Goal: Information Seeking & Learning: Compare options

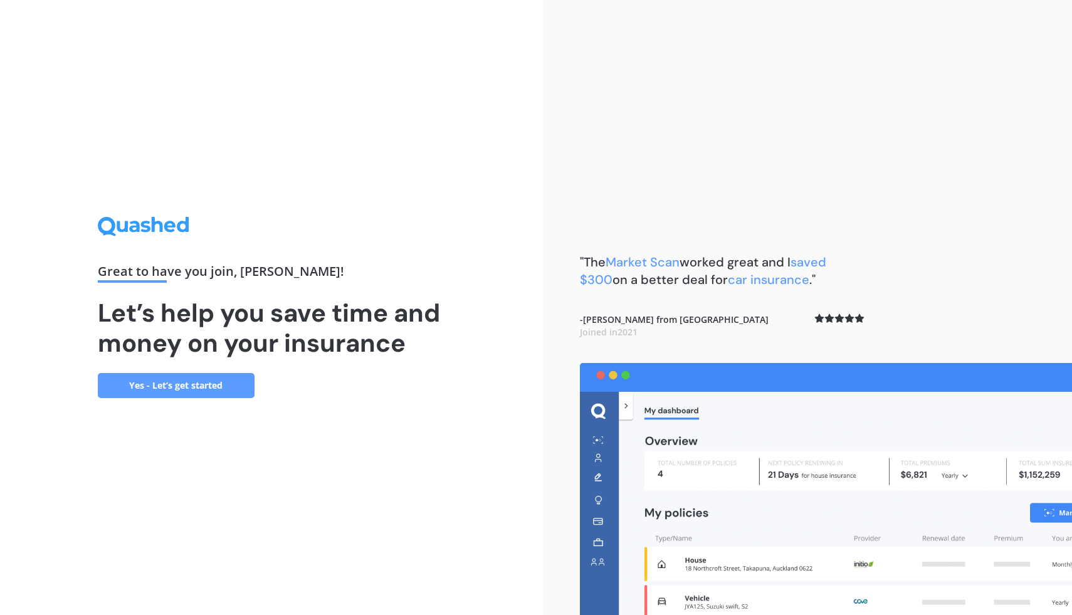
click at [191, 355] on h1 "Let’s help you save time and money on your insurance" at bounding box center [271, 328] width 347 height 60
click at [200, 383] on link "Yes - Let’s get started" at bounding box center [176, 385] width 157 height 25
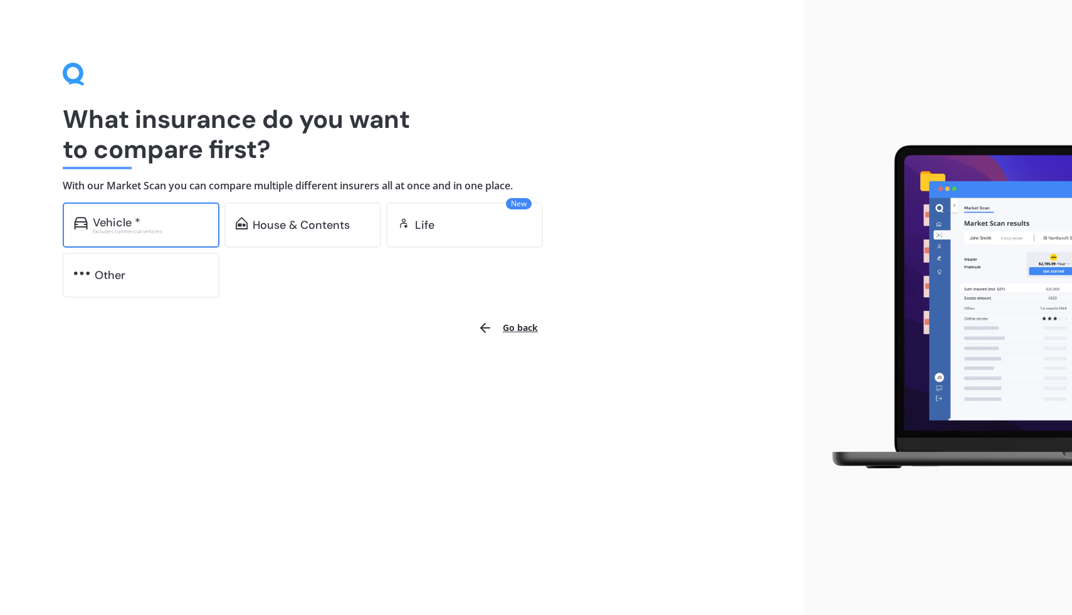
click at [185, 229] on div "Excludes commercial vehicles" at bounding box center [150, 231] width 115 height 5
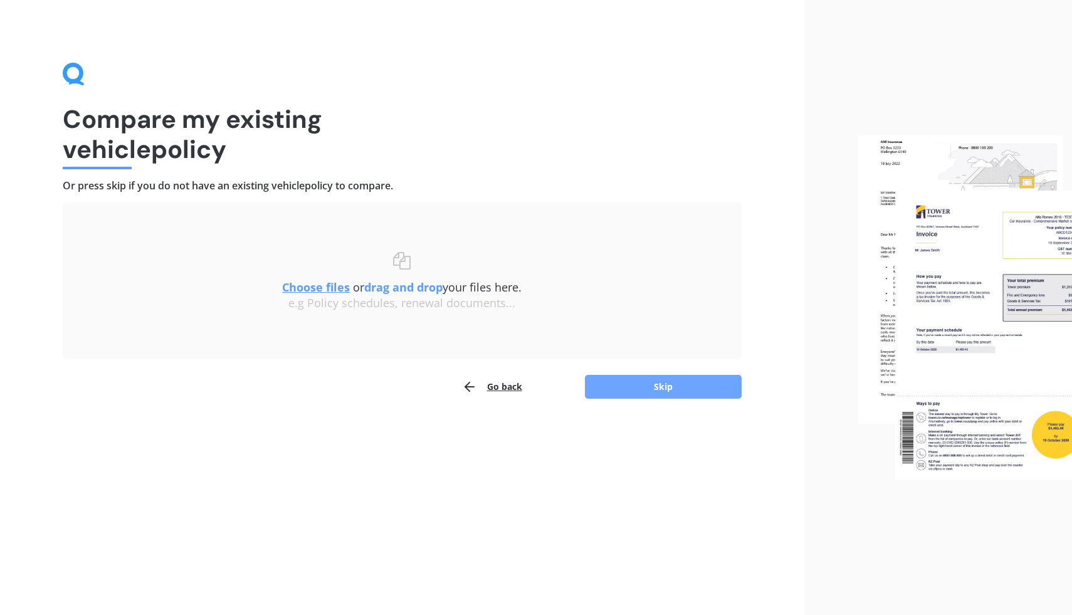
click at [623, 386] on button "Skip" at bounding box center [663, 387] width 157 height 24
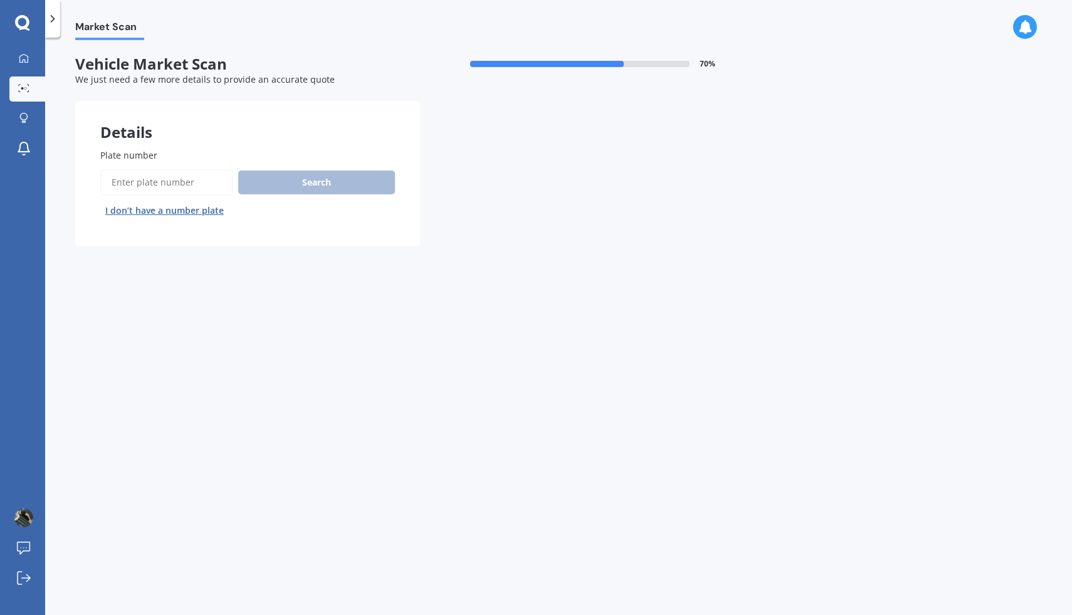
click at [189, 188] on input "Plate number" at bounding box center [166, 182] width 133 height 26
type input "qdd285"
click at [305, 189] on button "Search" at bounding box center [316, 182] width 157 height 24
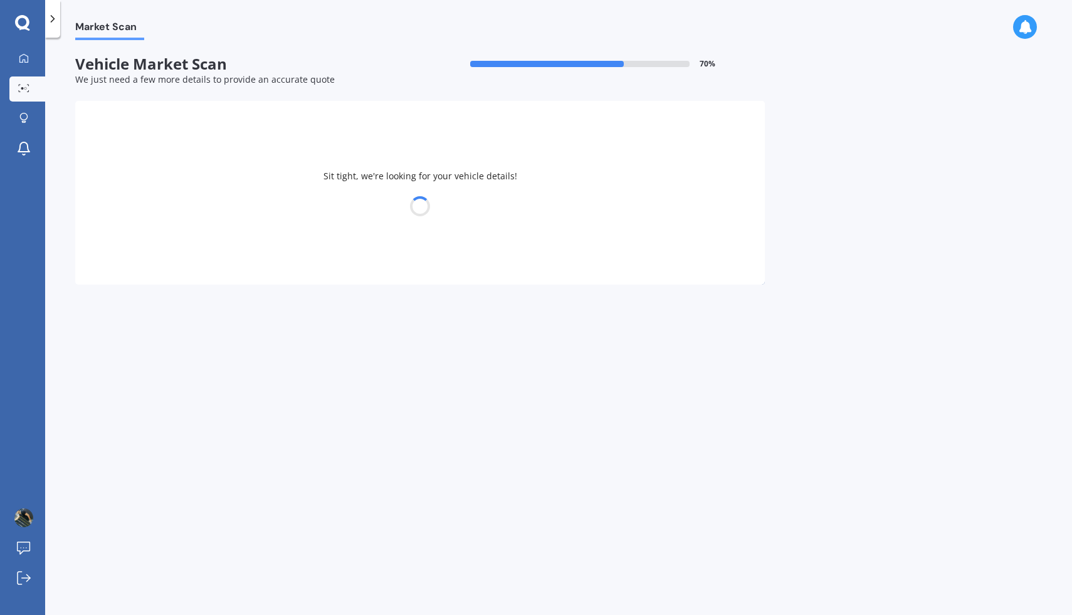
select select "TOYOTA"
select select "PRIUS"
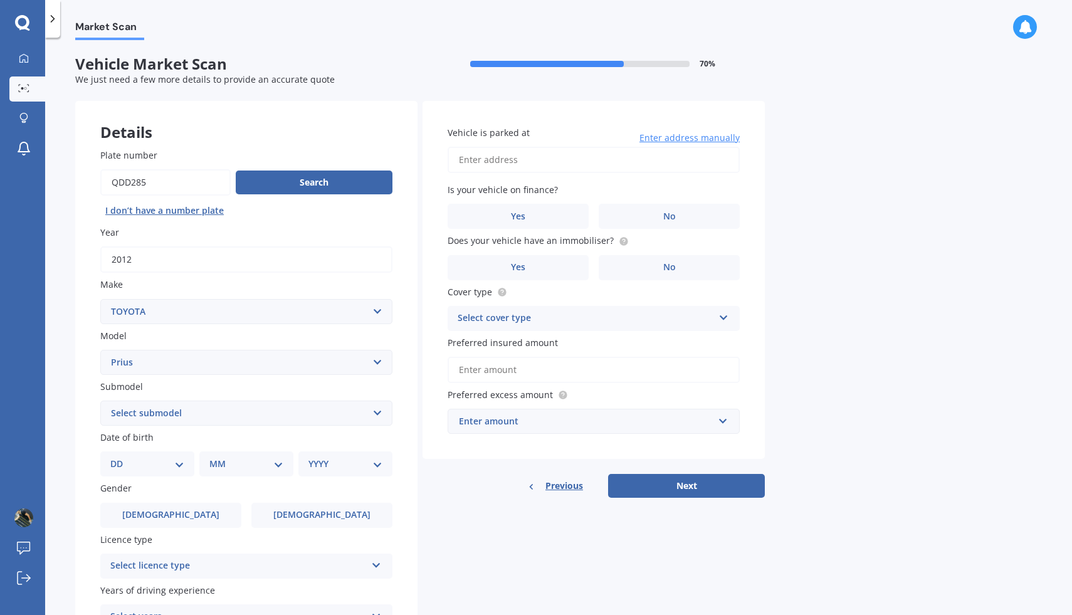
click at [531, 158] on input "Vehicle is parked at" at bounding box center [593, 160] width 292 height 26
click at [748, 308] on div "Vehicle is parked at Enter address manually Is your vehicle on finance? Yes No …" at bounding box center [593, 280] width 342 height 358
click at [26, 120] on icon at bounding box center [23, 118] width 9 height 11
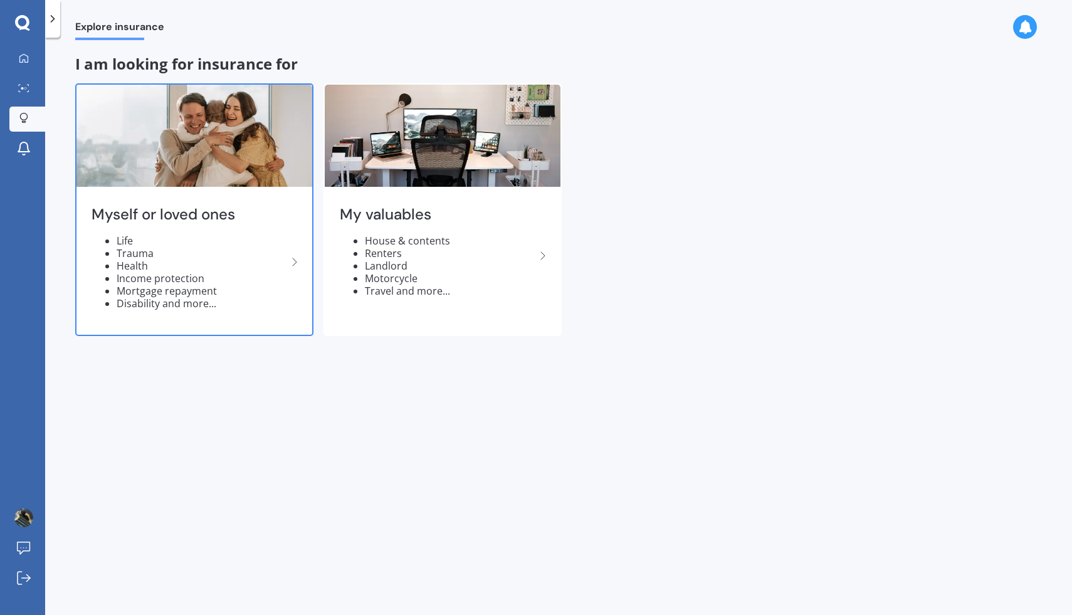
click at [258, 237] on li "Life" at bounding box center [202, 240] width 170 height 13
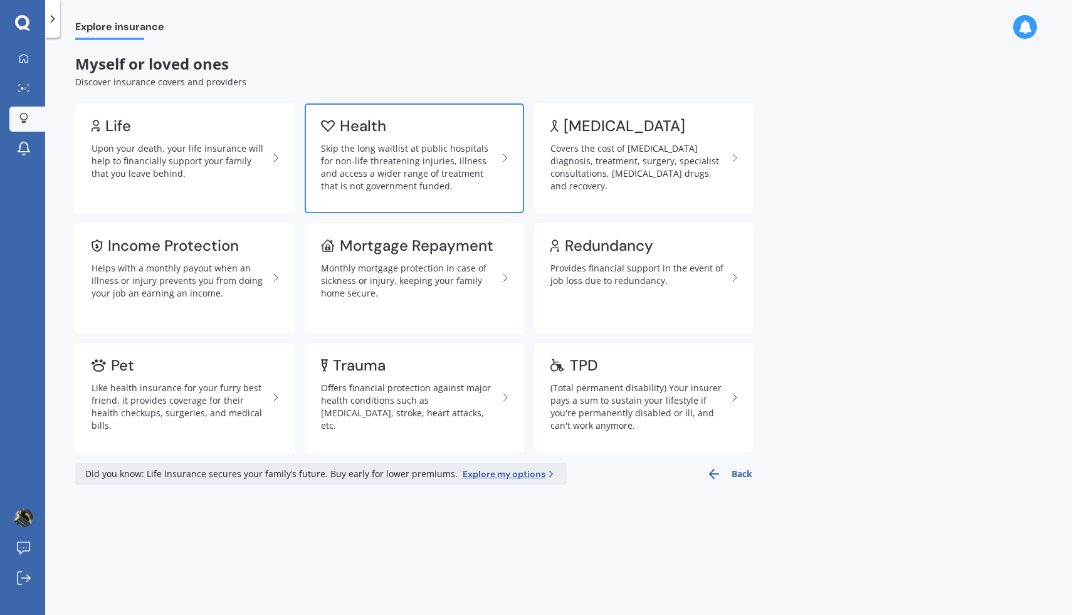
click at [392, 135] on link "Health Skip the long waitlist at public hospitals for non-life threatening inju…" at bounding box center [414, 158] width 219 height 110
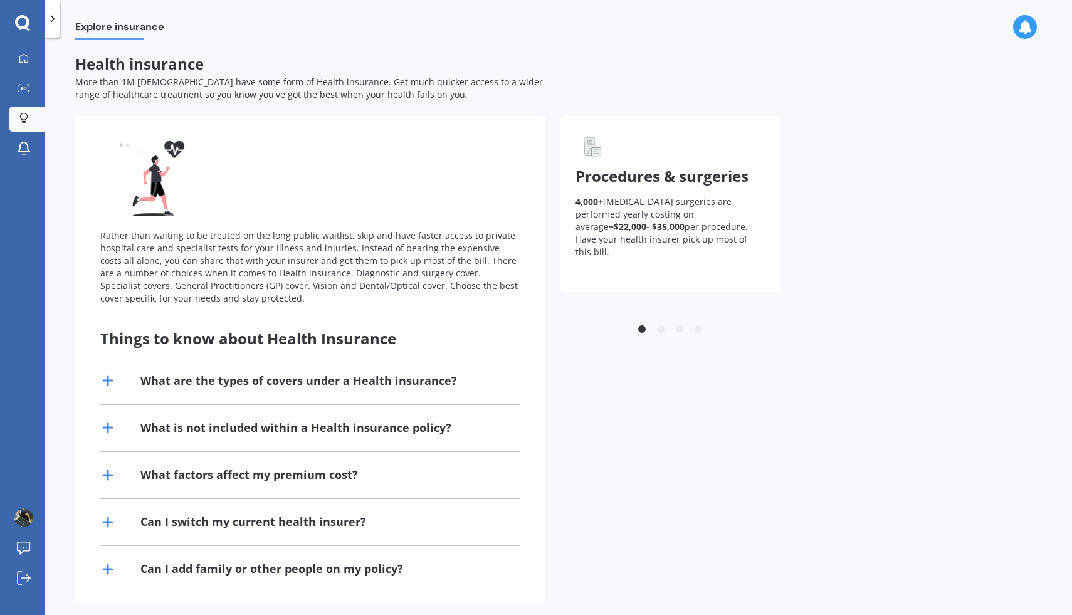
scroll to position [9, 0]
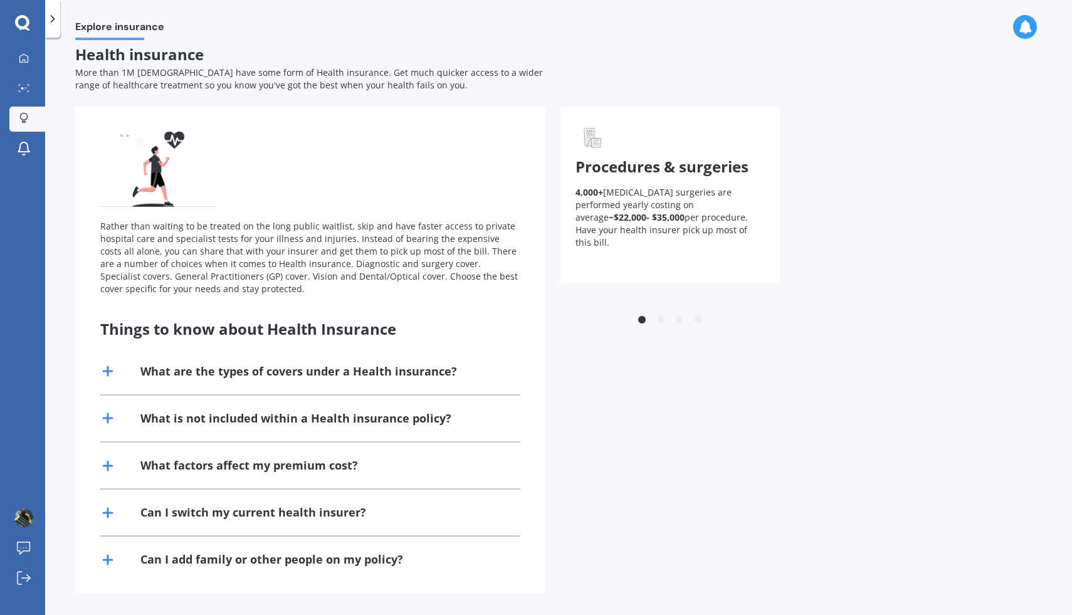
click at [456, 370] on div "What are the types of covers under a Health insurance?" at bounding box center [310, 371] width 420 height 46
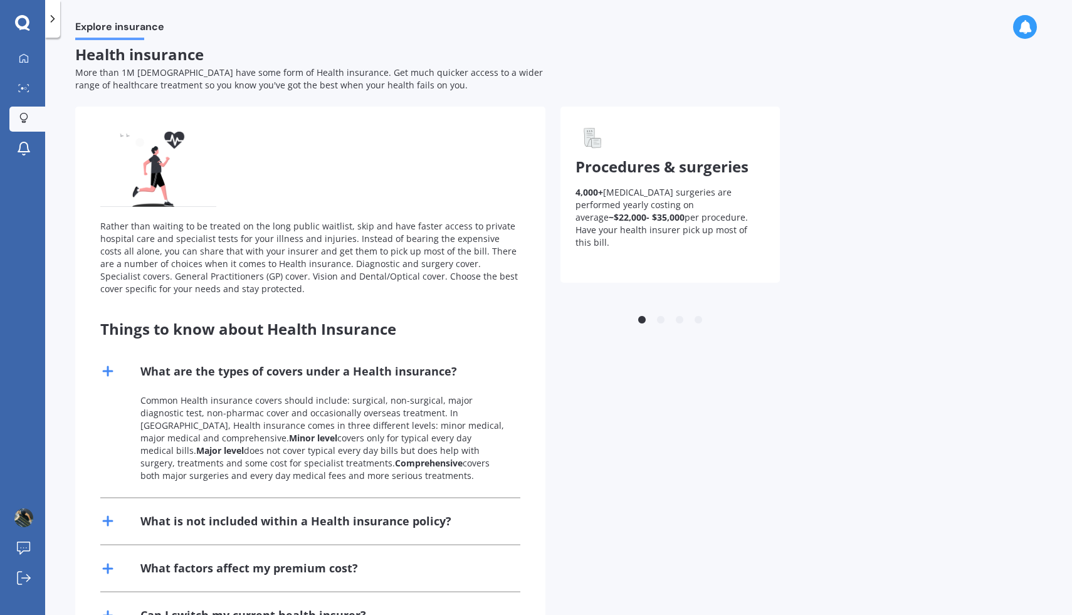
click at [456, 370] on div "What are the types of covers under a Health insurance?" at bounding box center [310, 371] width 420 height 46
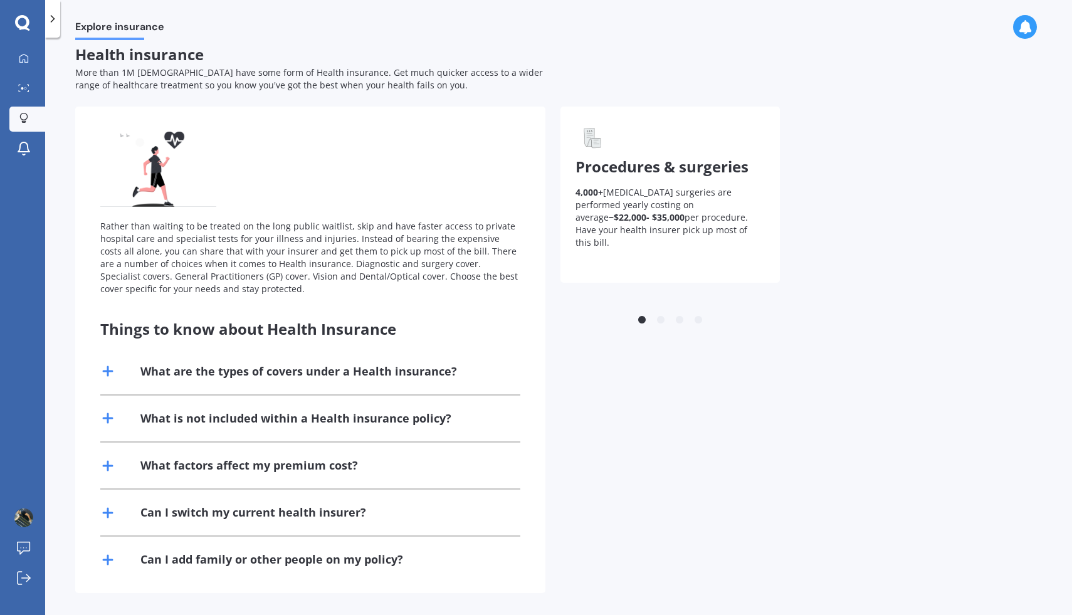
click at [118, 26] on span "Explore insurance" at bounding box center [119, 29] width 89 height 17
click at [24, 16] on icon at bounding box center [22, 22] width 14 height 14
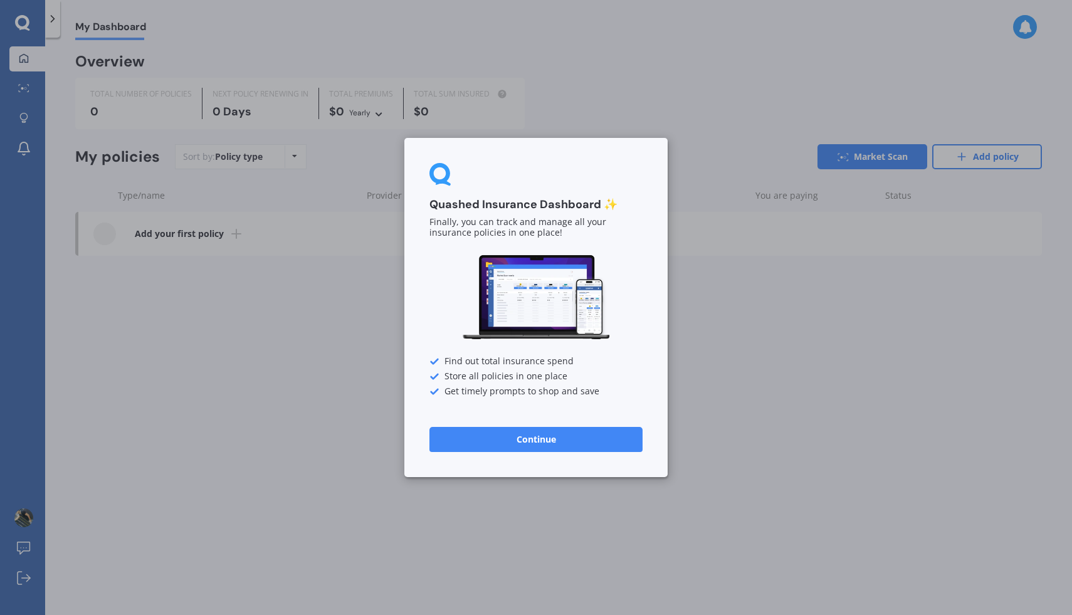
click at [51, 16] on div "Quashed Insurance Dashboard ✨ Finally, you can track and manage all your insura…" at bounding box center [536, 307] width 1072 height 615
click at [581, 429] on button "Continue" at bounding box center [535, 439] width 213 height 25
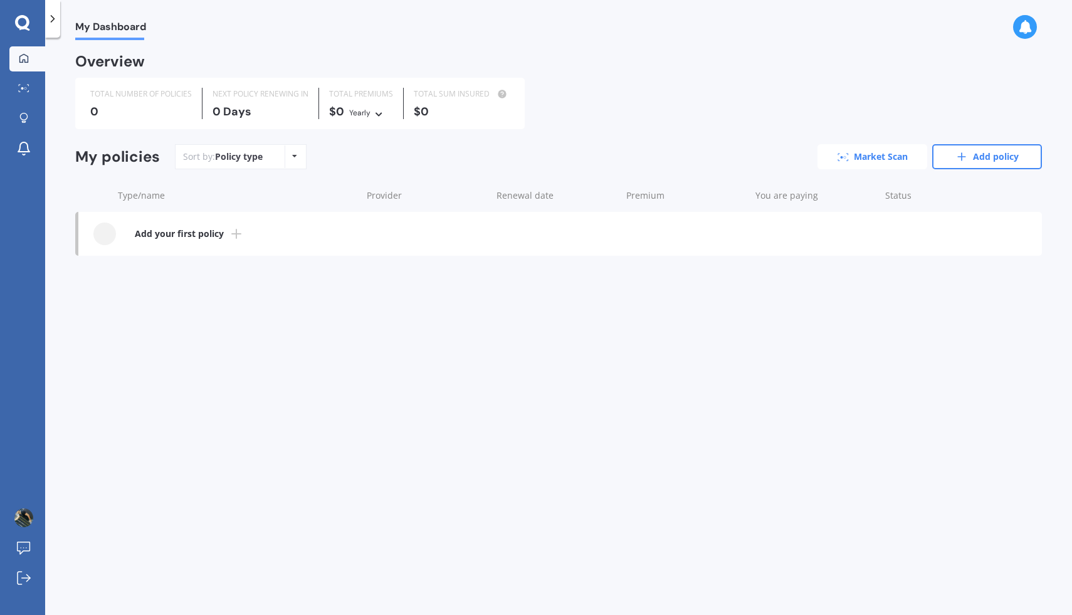
click at [877, 164] on link "Market Scan" at bounding box center [872, 156] width 110 height 25
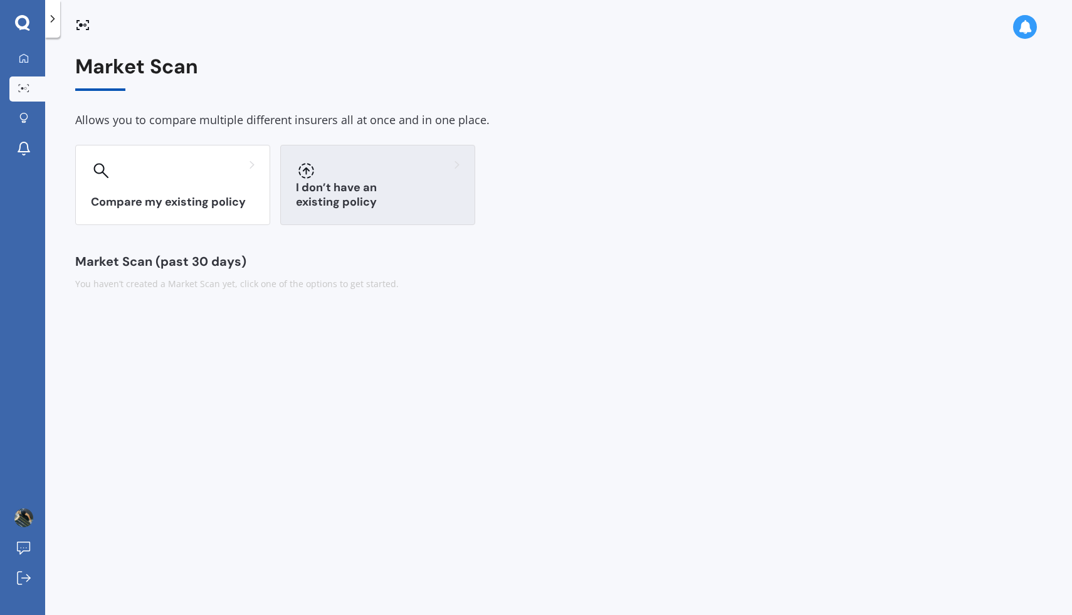
click at [430, 170] on div at bounding box center [378, 170] width 164 height 20
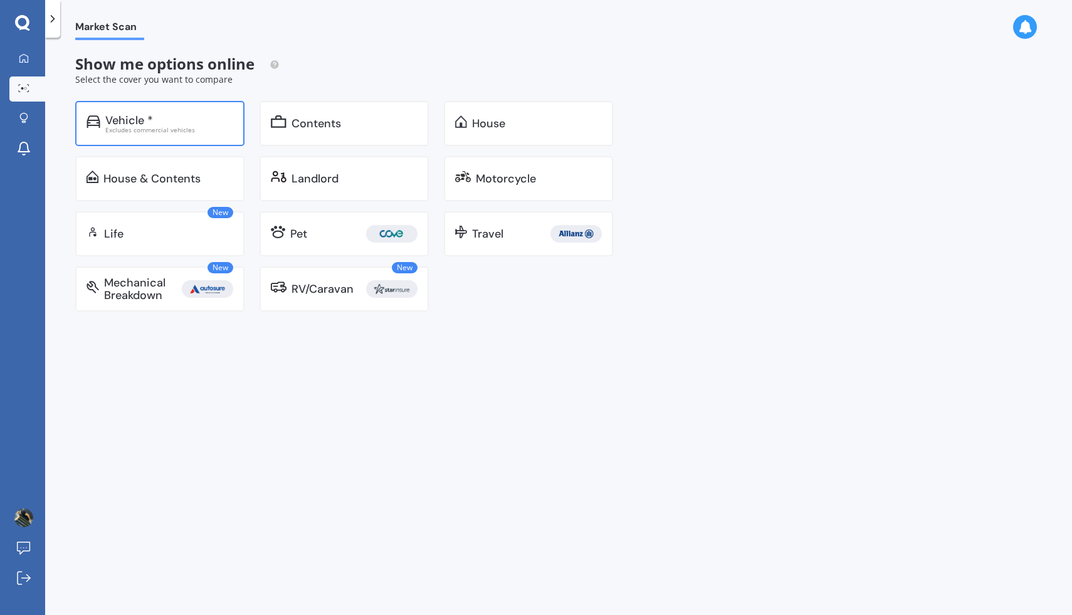
click at [151, 115] on div "Vehicle *" at bounding box center [129, 120] width 48 height 13
